Goal: Information Seeking & Learning: Check status

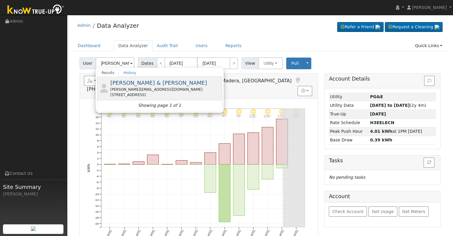
click at [123, 86] on div "[PERSON_NAME] & [PERSON_NAME] [PERSON_NAME][EMAIL_ADDRESS][DOMAIN_NAME] [STREET…" at bounding box center [165, 88] width 111 height 19
type input "[PERSON_NAME] & [PERSON_NAME]"
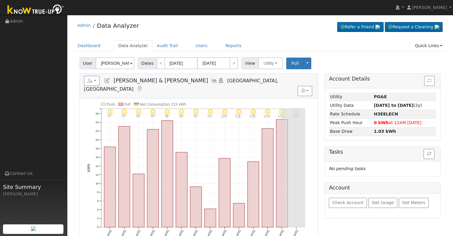
click at [211, 79] on icon at bounding box center [214, 80] width 7 height 5
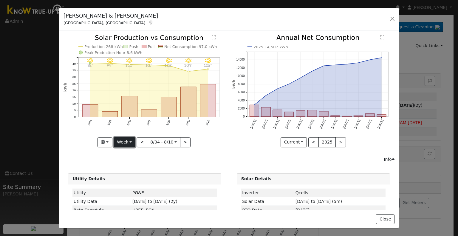
click at [127, 142] on button "Week" at bounding box center [124, 142] width 22 height 10
click at [134, 169] on link "Month" at bounding box center [134, 171] width 41 height 8
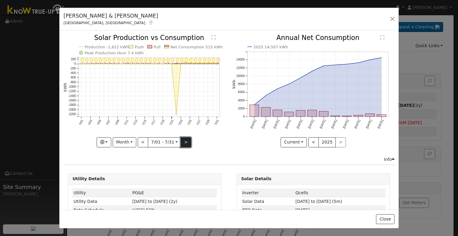
click at [183, 141] on button ">" at bounding box center [186, 142] width 10 height 10
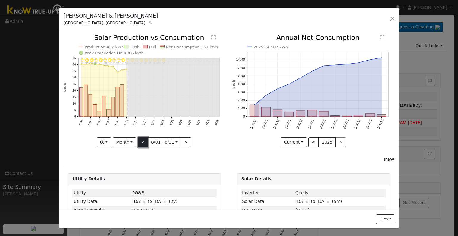
click at [141, 139] on button "<" at bounding box center [143, 142] width 10 height 10
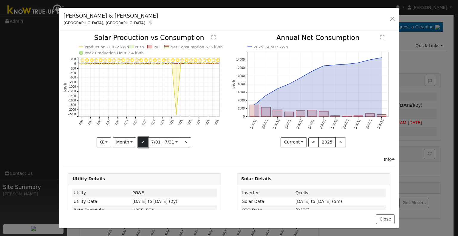
click at [141, 139] on button "<" at bounding box center [143, 142] width 10 height 10
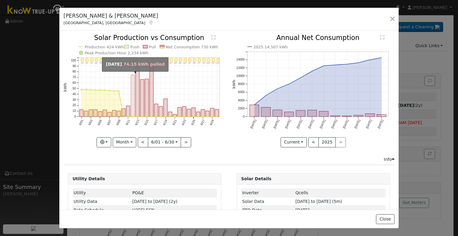
click at [131, 84] on rect "onclick=""" at bounding box center [133, 96] width 4 height 42
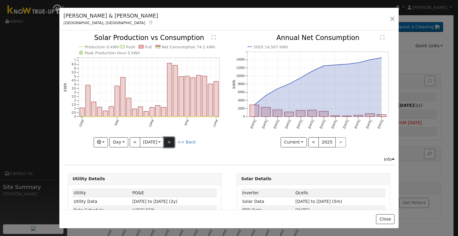
click at [167, 142] on button ">" at bounding box center [169, 142] width 10 height 10
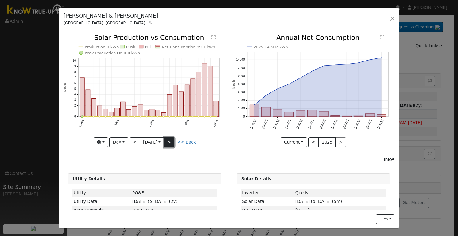
click at [167, 142] on button ">" at bounding box center [169, 142] width 10 height 10
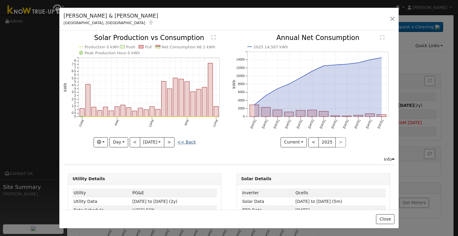
click at [189, 141] on link "<< Back" at bounding box center [186, 141] width 18 height 5
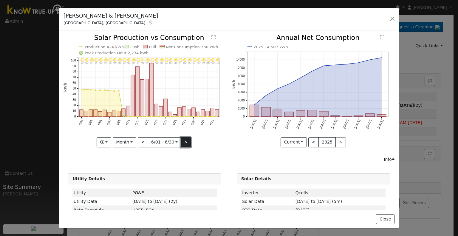
click at [188, 141] on button ">" at bounding box center [186, 142] width 10 height 10
type input "[DATE]"
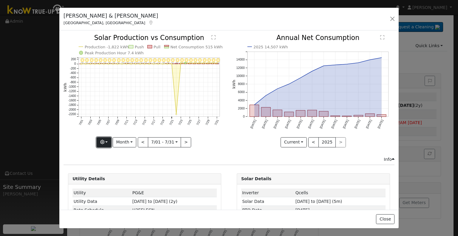
click at [109, 140] on button "button" at bounding box center [104, 142] width 15 height 10
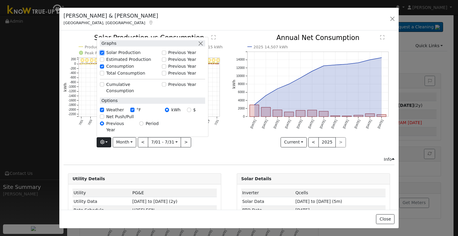
click at [103, 55] on input "Solar Production" at bounding box center [102, 53] width 4 height 4
checkbox input "false"
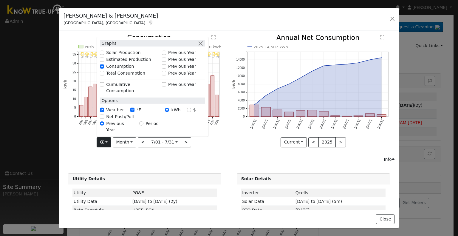
click at [212, 151] on div "7/31 - Clear 98° 7/30 - Clear 97° 7/29 - Clear 97° 7/28 - Clear 95° 7/27 - Clea…" at bounding box center [144, 95] width 168 height 121
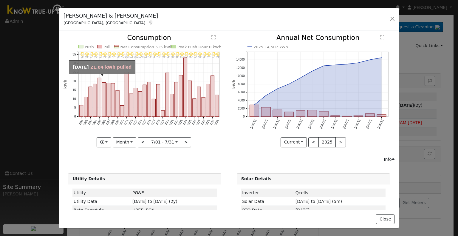
click at [99, 98] on rect "onclick=""" at bounding box center [99, 97] width 4 height 39
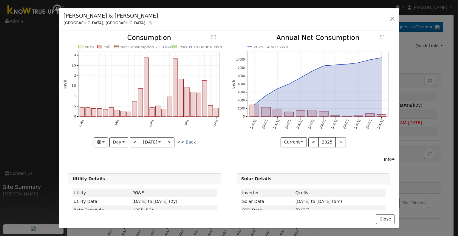
click at [181, 140] on link "<< Back" at bounding box center [186, 141] width 18 height 5
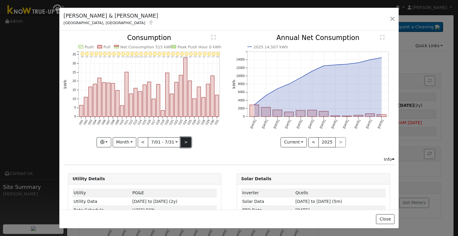
click at [184, 137] on button ">" at bounding box center [186, 142] width 10 height 10
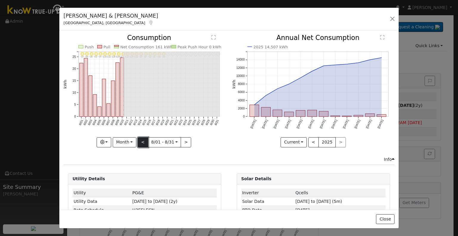
click at [139, 139] on button "<" at bounding box center [143, 142] width 10 height 10
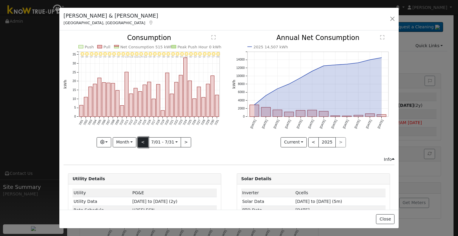
click at [139, 139] on button "<" at bounding box center [143, 142] width 10 height 10
type input "[DATE]"
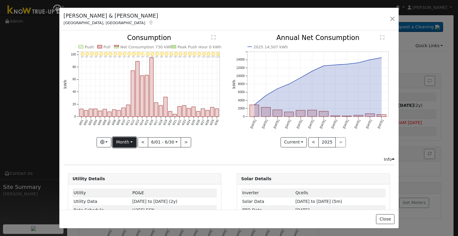
click at [129, 142] on button "Month" at bounding box center [125, 142] width 24 height 10
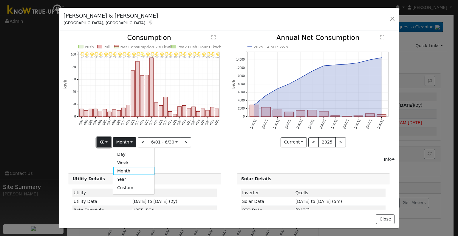
click at [109, 138] on button "button" at bounding box center [104, 142] width 15 height 10
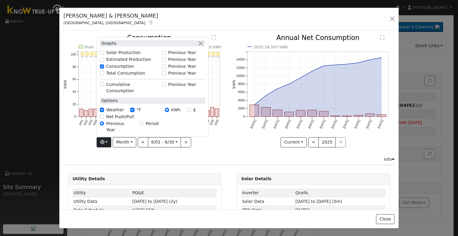
click at [127, 56] on label "Solar Production" at bounding box center [123, 52] width 34 height 6
click at [104, 55] on input "Solar Production" at bounding box center [102, 53] width 4 height 4
checkbox input "true"
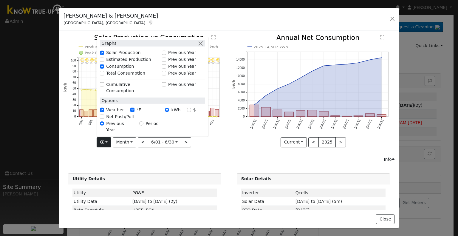
click at [203, 152] on div "6/30 - Clear 100° 6/29 - Clear 99° 6/28 - Clear 102° 6/27 - Clear 99° 6/26 - Cl…" at bounding box center [144, 95] width 168 height 121
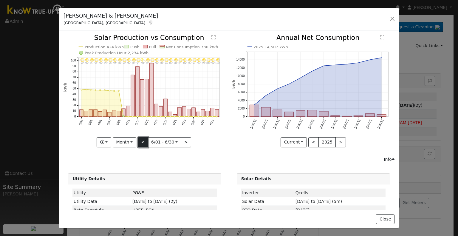
click at [142, 143] on button "<" at bounding box center [143, 142] width 10 height 10
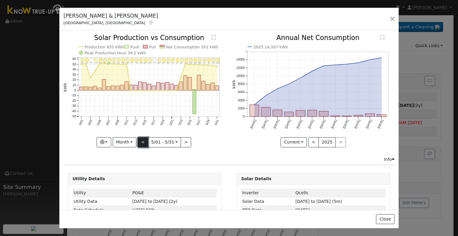
click at [142, 143] on button "<" at bounding box center [143, 142] width 10 height 10
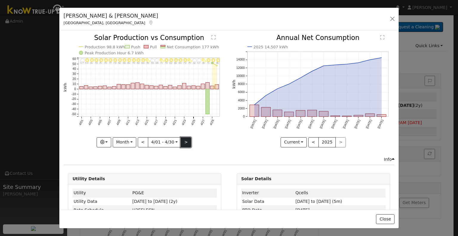
click at [186, 140] on button ">" at bounding box center [186, 142] width 10 height 10
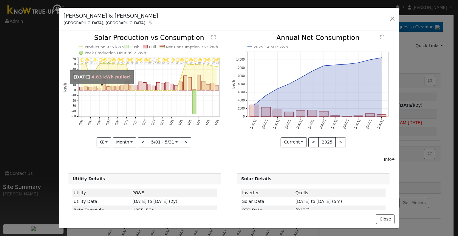
click at [99, 88] on rect "onclick=""" at bounding box center [99, 89] width 4 height 2
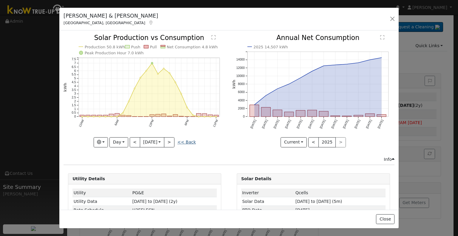
click at [193, 141] on link "<< Back" at bounding box center [186, 141] width 18 height 5
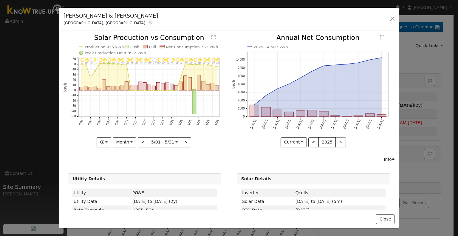
click at [193, 141] on div at bounding box center [144, 91] width 162 height 112
click at [183, 140] on button ">" at bounding box center [186, 142] width 10 height 10
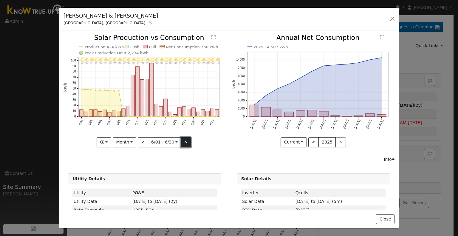
click at [183, 140] on button ">" at bounding box center [186, 142] width 10 height 10
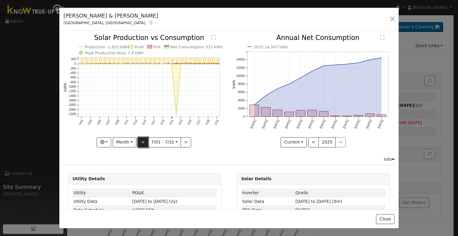
click at [140, 142] on button "<" at bounding box center [143, 142] width 10 height 10
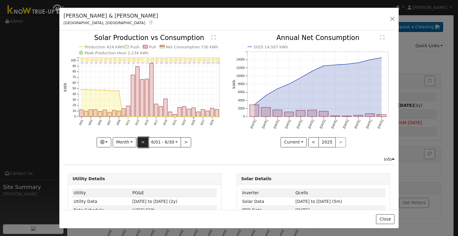
click at [141, 141] on button "<" at bounding box center [143, 142] width 10 height 10
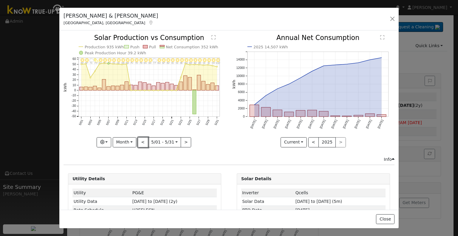
click at [141, 141] on button "<" at bounding box center [143, 142] width 10 height 10
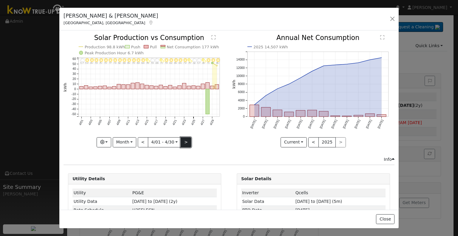
click at [182, 144] on button ">" at bounding box center [186, 142] width 10 height 10
type input "[DATE]"
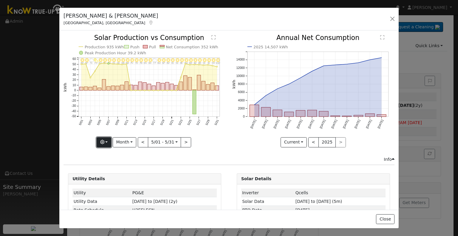
click at [104, 143] on button "button" at bounding box center [104, 142] width 15 height 10
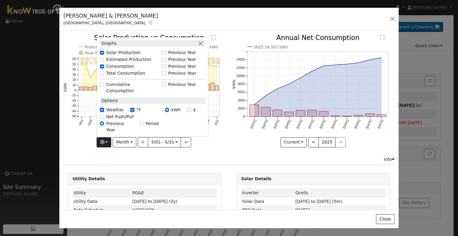
click at [125, 76] on label "Total Consumption" at bounding box center [125, 73] width 39 height 6
click at [104, 75] on input "Total Consumption" at bounding box center [102, 73] width 4 height 4
checkbox input "true"
click at [203, 145] on div "5/31 - Clear 102° 5/30 - Clear 99° 5/29 - Clear 91° 5/28 - Clear 91° 5/27 - Cle…" at bounding box center [144, 95] width 168 height 121
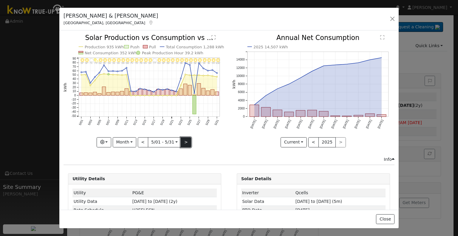
click at [186, 138] on button ">" at bounding box center [186, 142] width 10 height 10
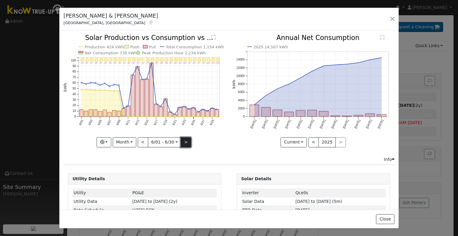
click at [183, 139] on button ">" at bounding box center [186, 142] width 10 height 10
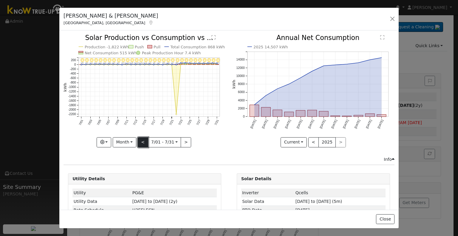
click at [139, 142] on button "<" at bounding box center [143, 142] width 10 height 10
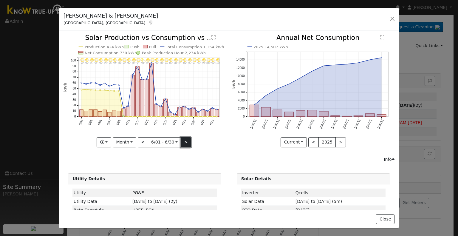
click at [186, 144] on button ">" at bounding box center [186, 142] width 10 height 10
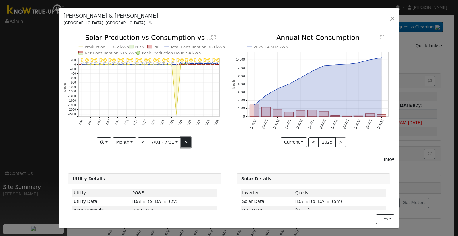
click at [185, 138] on button ">" at bounding box center [186, 142] width 10 height 10
type input "[DATE]"
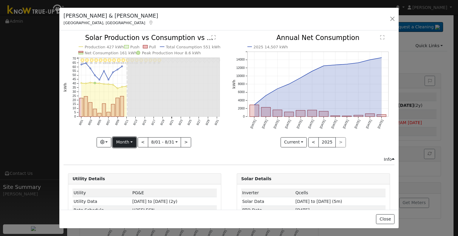
click at [127, 141] on button "Month" at bounding box center [125, 142] width 24 height 10
click at [131, 184] on link "Custom" at bounding box center [133, 187] width 41 height 8
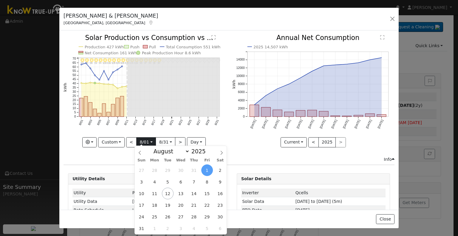
click at [149, 141] on input "[DATE]" at bounding box center [145, 142] width 19 height 10
click at [142, 153] on icon at bounding box center [140, 152] width 4 height 4
select select "4"
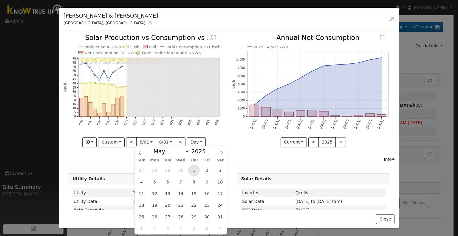
click at [194, 173] on span "1" at bounding box center [194, 170] width 12 height 12
type input "[DATE]"
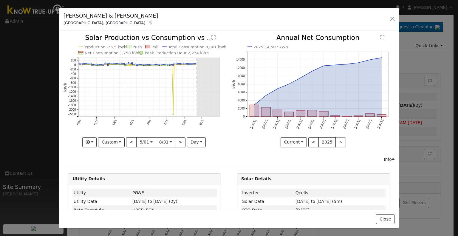
click at [89, 134] on icon "Production -35.5 kWh Push Pull Total Consumption 3,861 kWh Net Consumption 1,75…" at bounding box center [144, 91] width 162 height 112
click at [90, 137] on button "button" at bounding box center [89, 142] width 15 height 10
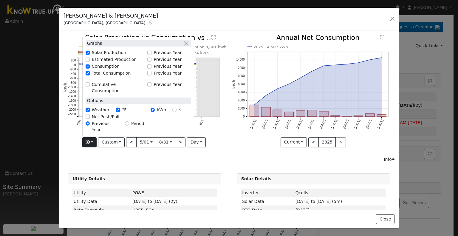
click at [217, 136] on icon "Production -35.5 kWh Push Pull Total Consumption 3,861 kWh Net Consumption 1,75…" at bounding box center [144, 91] width 162 height 112
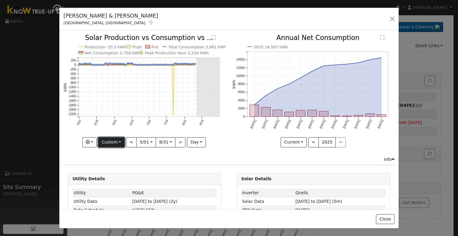
click at [119, 140] on button "Custom" at bounding box center [111, 142] width 27 height 10
click at [122, 168] on link "Month" at bounding box center [118, 171] width 41 height 8
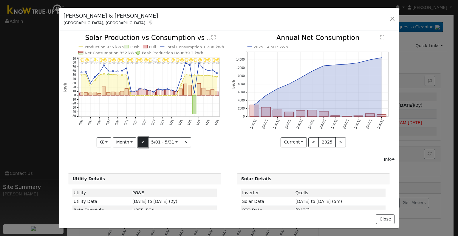
click at [141, 140] on button "<" at bounding box center [143, 142] width 10 height 10
type input "[DATE]"
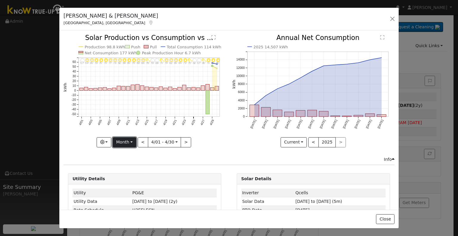
click at [123, 142] on button "Month" at bounding box center [125, 142] width 24 height 10
click at [139, 184] on link "Custom" at bounding box center [133, 187] width 41 height 8
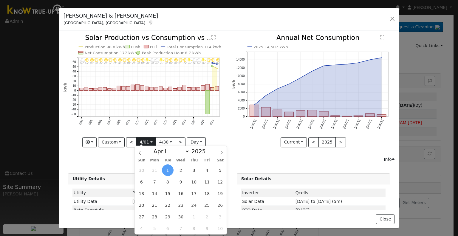
click at [148, 142] on input "[DATE]" at bounding box center [145, 142] width 19 height 10
click at [167, 214] on span "29" at bounding box center [168, 217] width 12 height 12
type input "[DATE]"
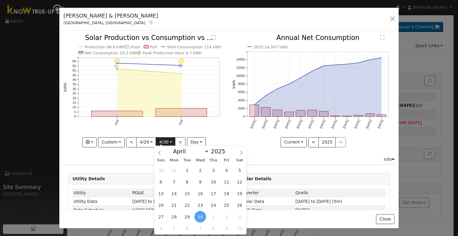
click at [167, 140] on input "[DATE]" at bounding box center [165, 142] width 19 height 10
click at [238, 153] on span at bounding box center [241, 151] width 10 height 10
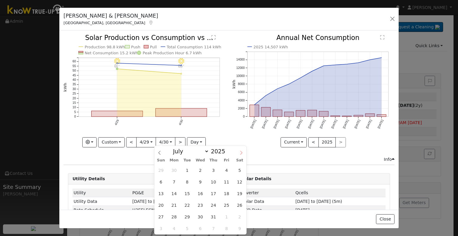
select select "7"
click at [190, 192] on span "12" at bounding box center [187, 193] width 12 height 12
type input "[DATE]"
